Goal: Find specific page/section: Find specific page/section

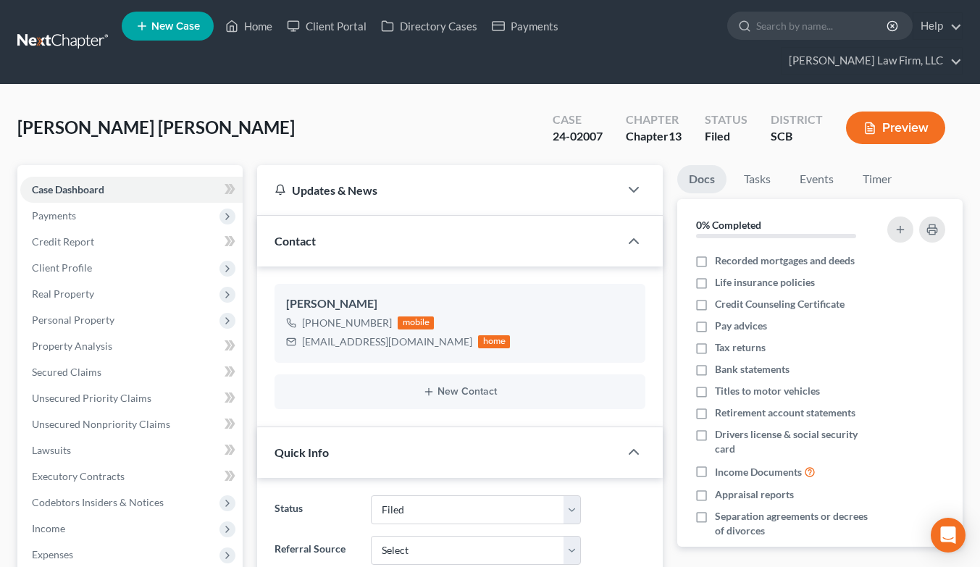
select select "2"
click at [83, 29] on link at bounding box center [63, 42] width 93 height 26
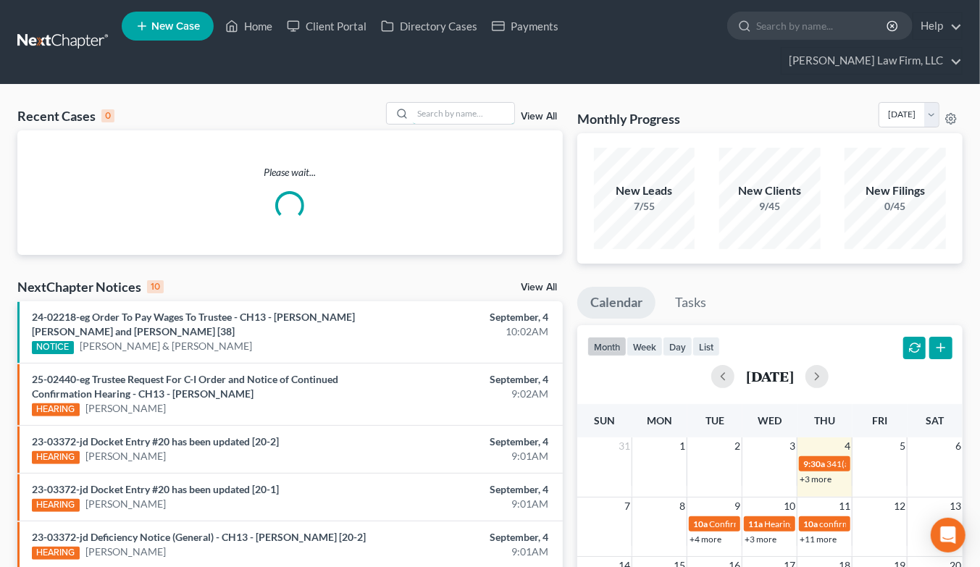
click at [432, 103] on input "search" at bounding box center [463, 113] width 101 height 21
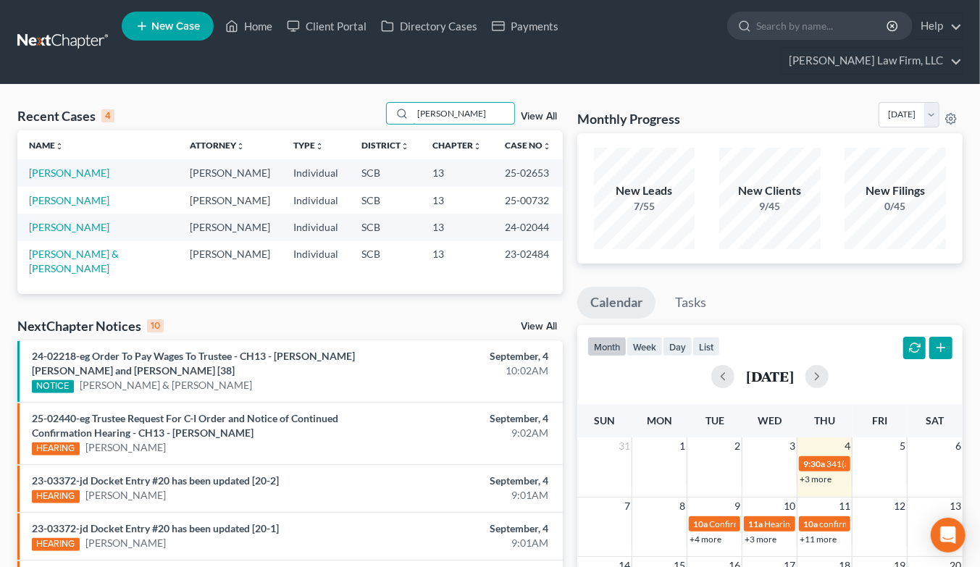
click at [467, 103] on input "porter" at bounding box center [463, 113] width 101 height 21
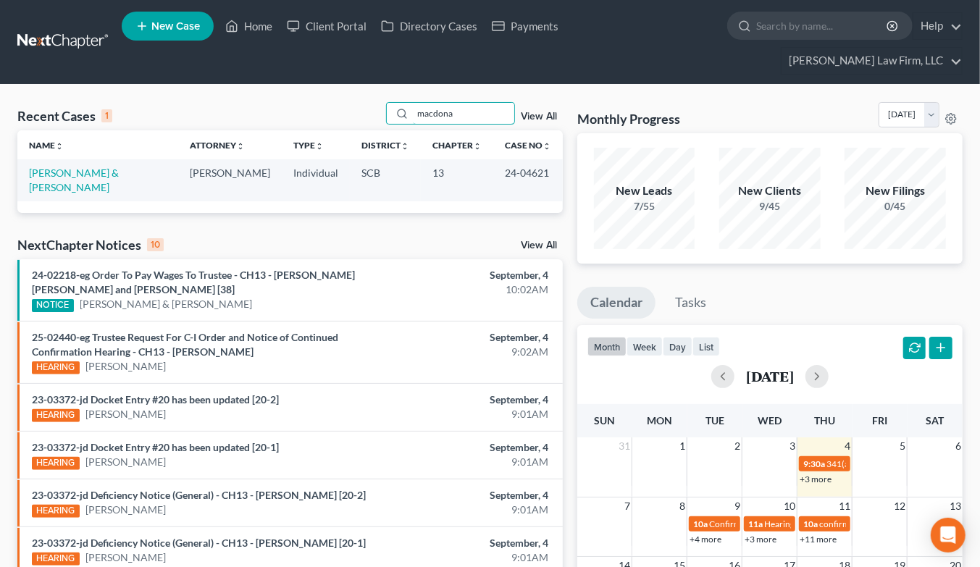
type input "macdona"
click at [119, 167] on link "[PERSON_NAME] & [PERSON_NAME]" at bounding box center [74, 180] width 90 height 27
select select "1"
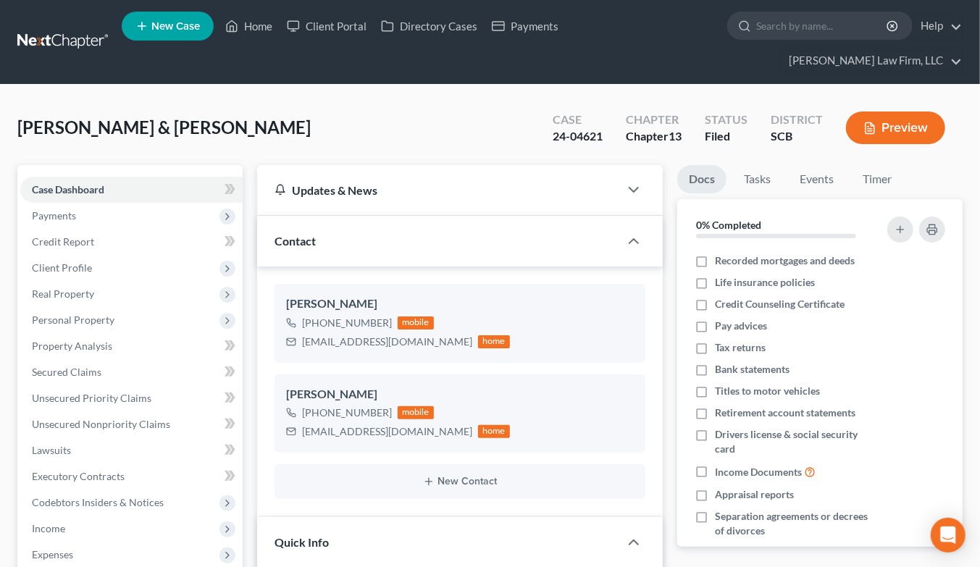
select select "0"
click at [59, 261] on span "Client Profile" at bounding box center [62, 267] width 60 height 12
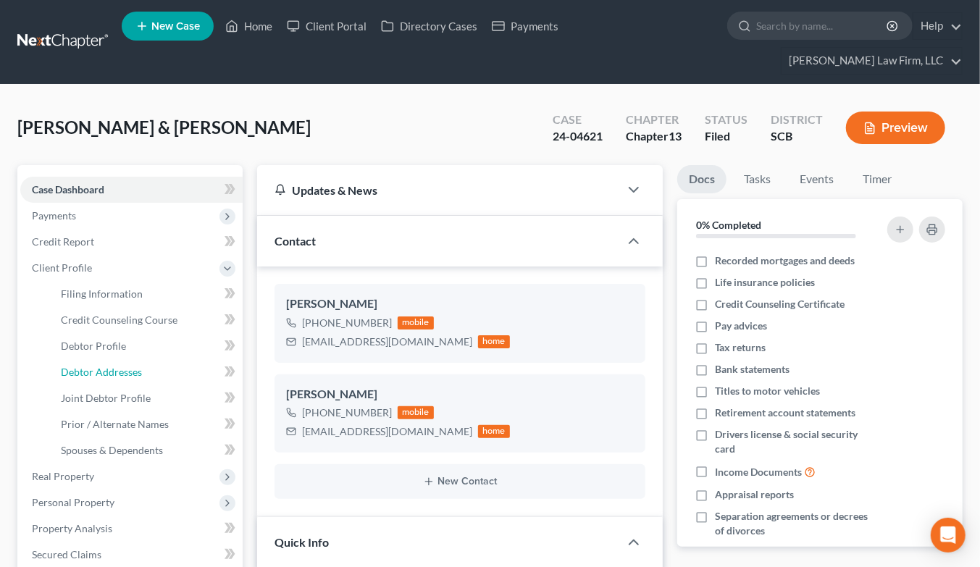
click at [105, 366] on span "Debtor Addresses" at bounding box center [101, 372] width 81 height 12
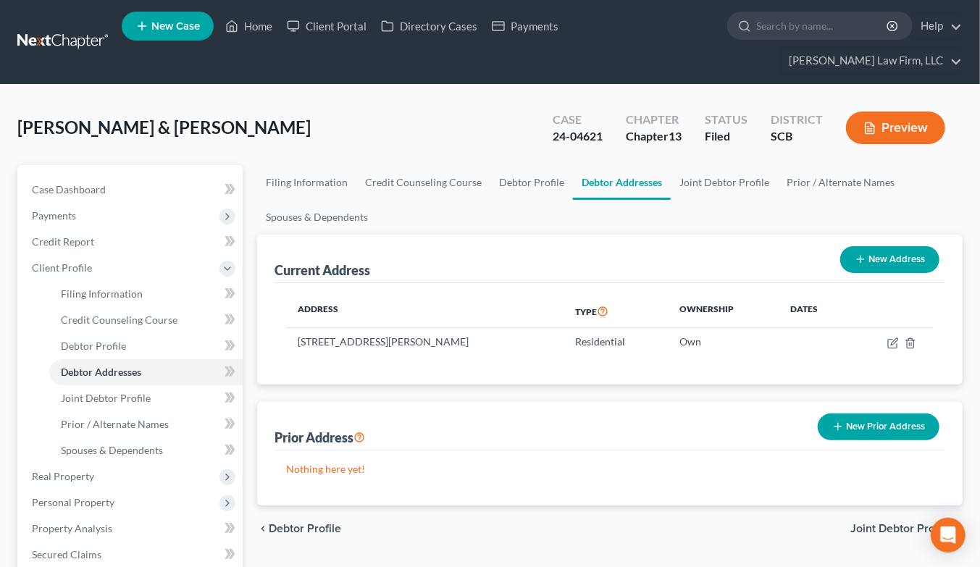
click at [70, 29] on link at bounding box center [63, 42] width 93 height 26
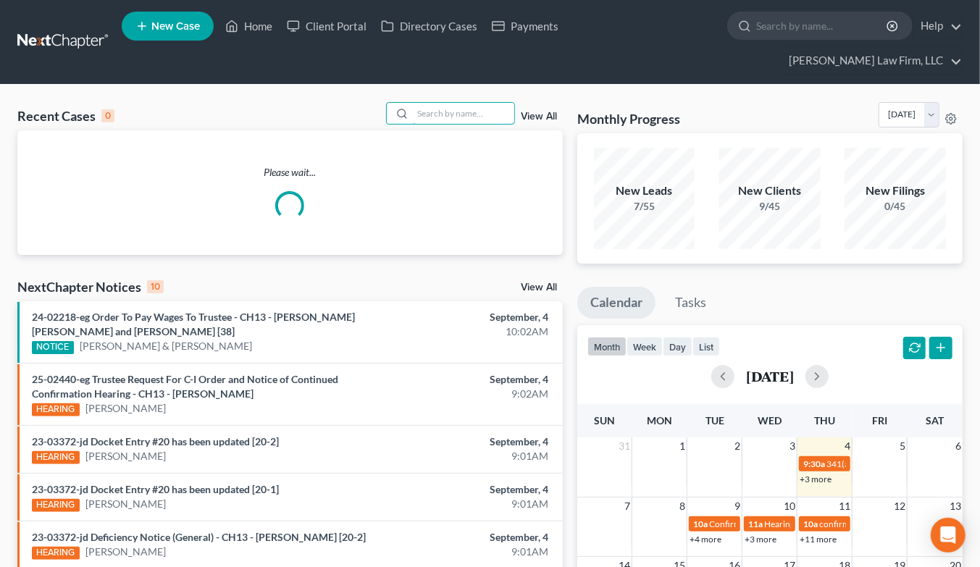
click at [473, 103] on input "search" at bounding box center [463, 113] width 101 height 21
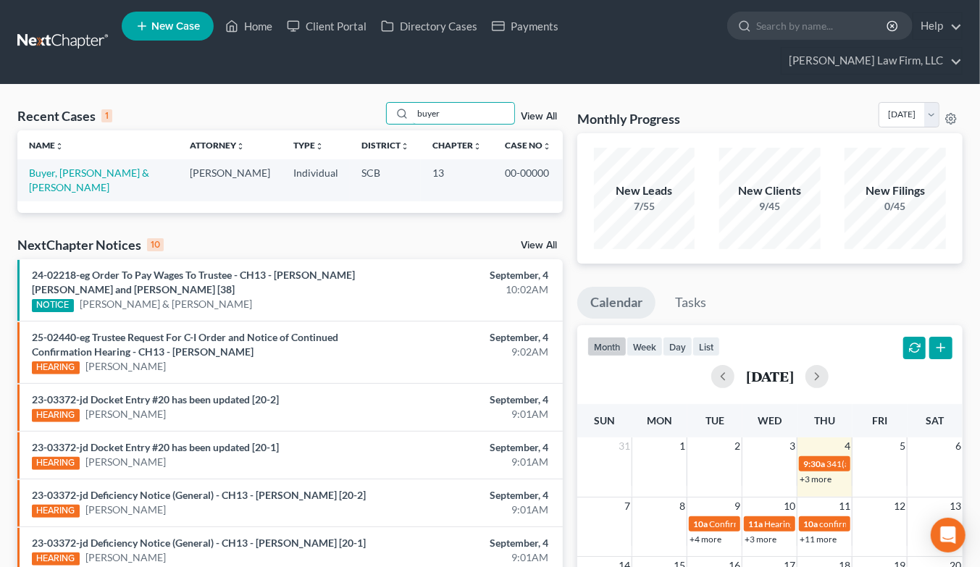
type input "buyer"
click at [87, 167] on link "Buyer, [PERSON_NAME] & [PERSON_NAME]" at bounding box center [89, 180] width 120 height 27
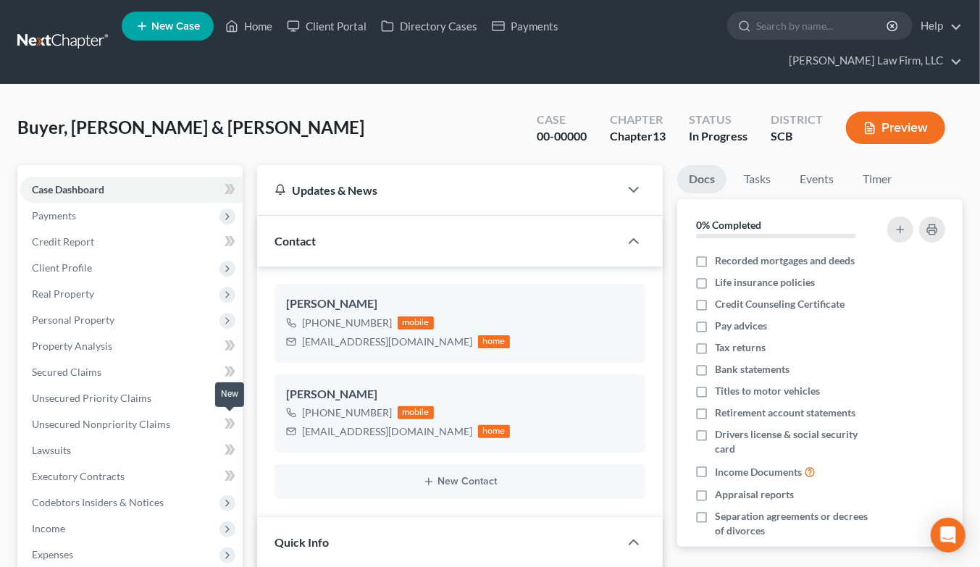
select select "0"
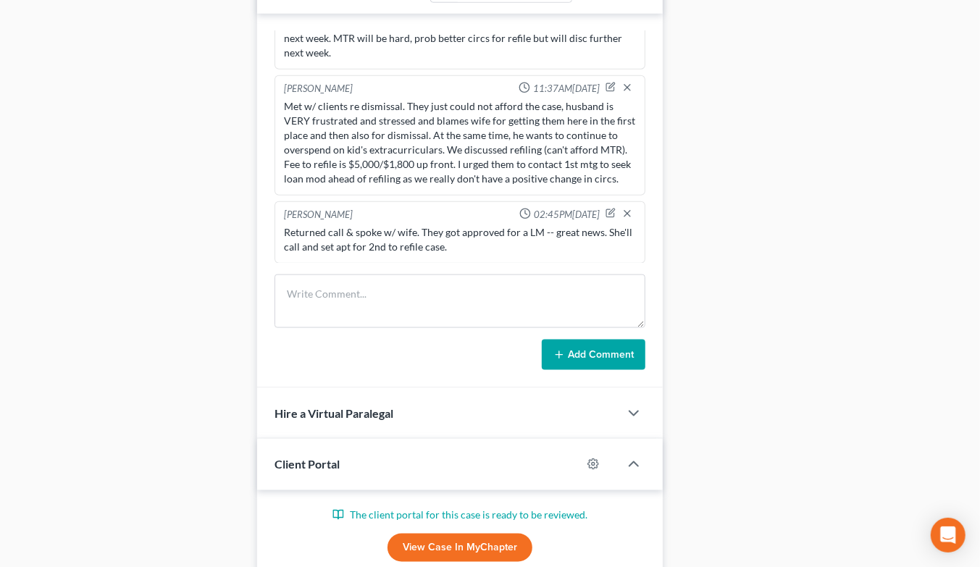
scroll to position [885, 0]
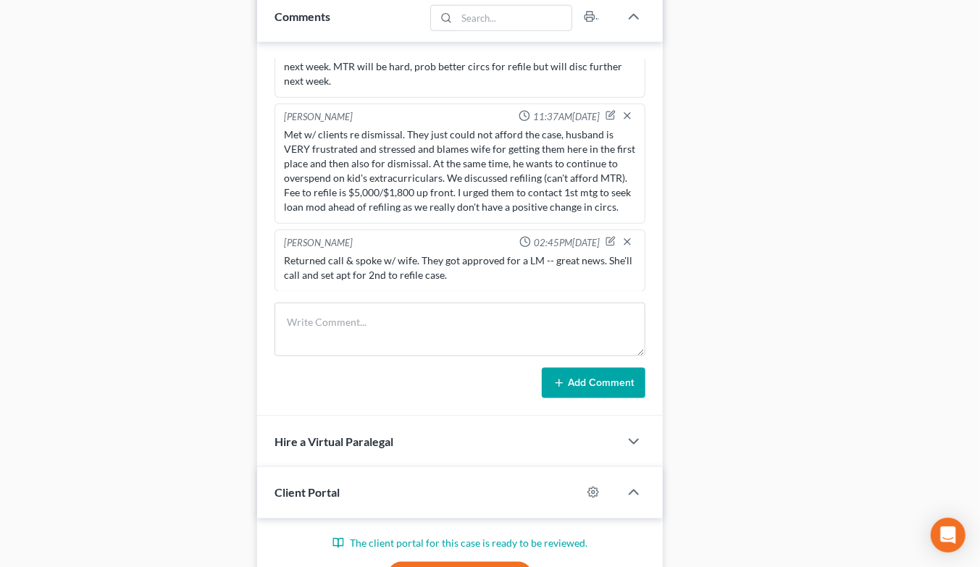
drag, startPoint x: 809, startPoint y: 148, endPoint x: 783, endPoint y: 158, distance: 27.7
click at [808, 148] on div "Docs Tasks Events Timer 0% Completed Nothing here yet! Recorded mortgages and d…" at bounding box center [820, 36] width 300 height 1513
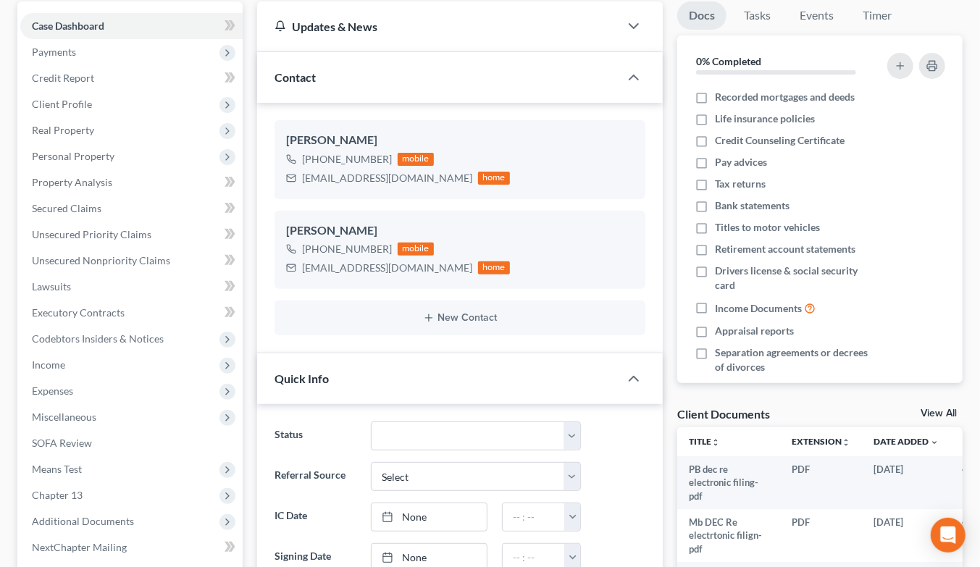
scroll to position [0, 0]
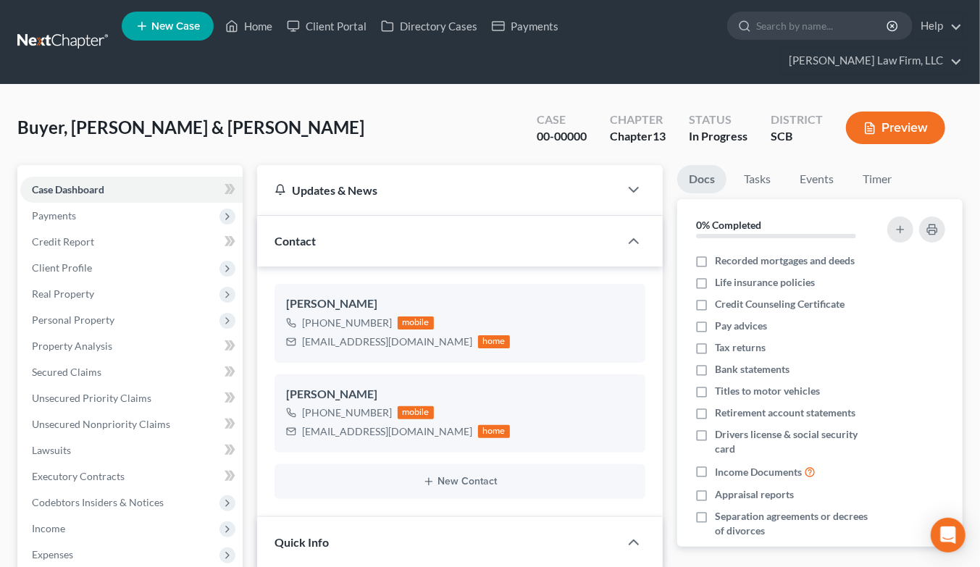
click at [76, 14] on nav "Home New Case Client Portal Directory Cases Payments Meredith Law Firm, LLC ehe…" at bounding box center [490, 42] width 980 height 84
click at [76, 29] on link at bounding box center [63, 42] width 93 height 26
